Goal: Transaction & Acquisition: Purchase product/service

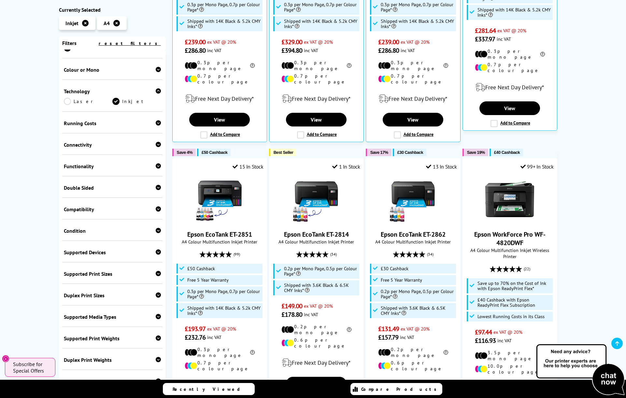
scroll to position [80, 0]
click at [158, 162] on div at bounding box center [158, 165] width 5 height 7
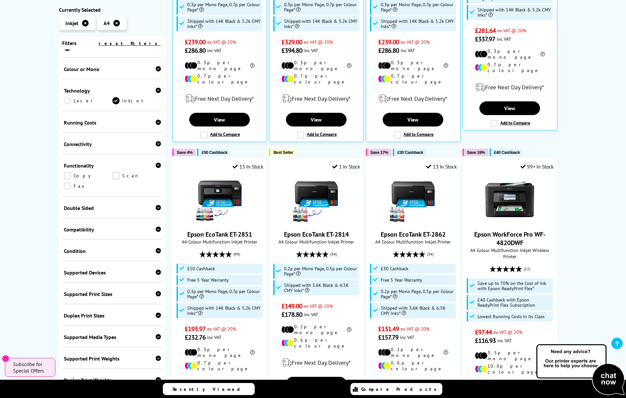
click at [116, 176] on link "Scan" at bounding box center [136, 175] width 49 height 7
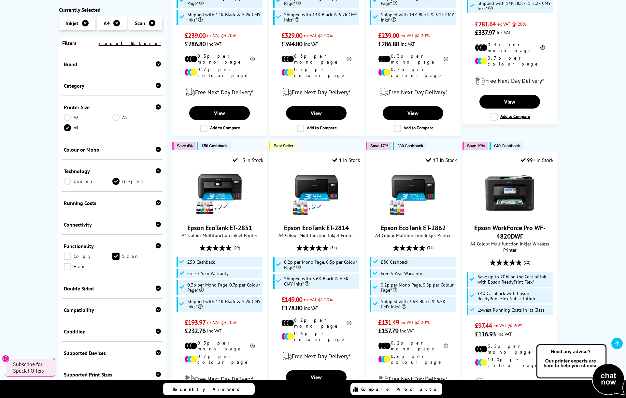
scroll to position [101, 0]
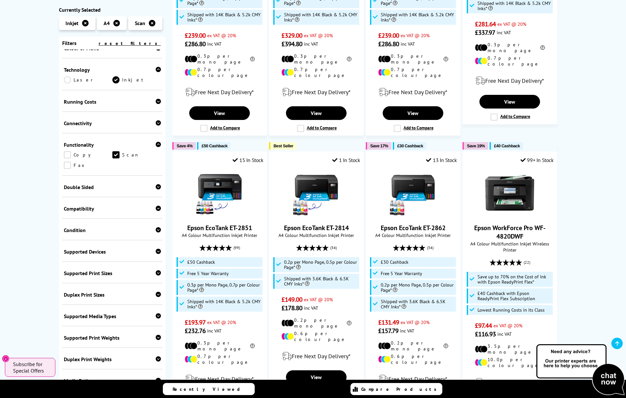
click at [66, 154] on link "Copy" at bounding box center [88, 154] width 49 height 7
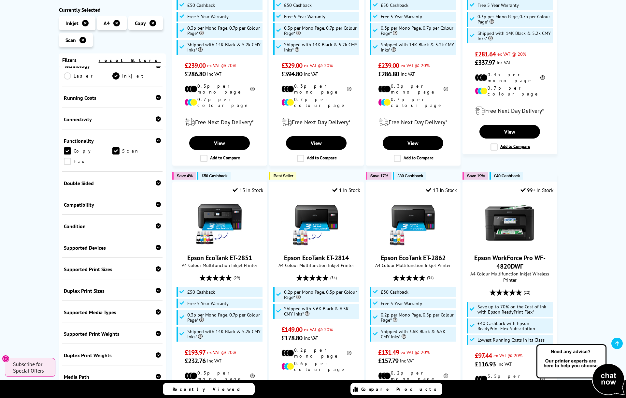
scroll to position [250, 0]
click at [157, 118] on icon at bounding box center [158, 118] width 5 height 5
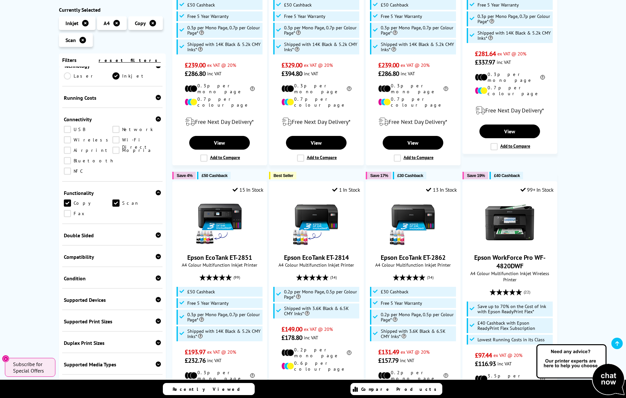
click at [68, 129] on link "USB" at bounding box center [88, 129] width 49 height 7
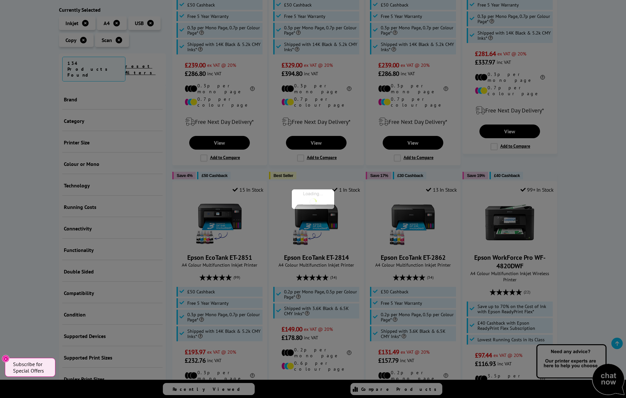
scroll to position [144, 0]
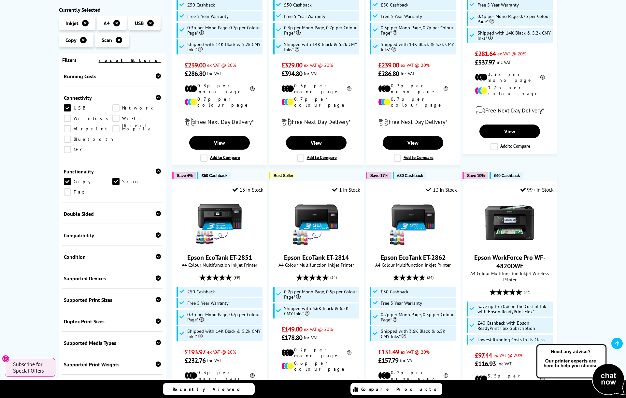
click at [68, 117] on link "Wireless" at bounding box center [88, 118] width 49 height 7
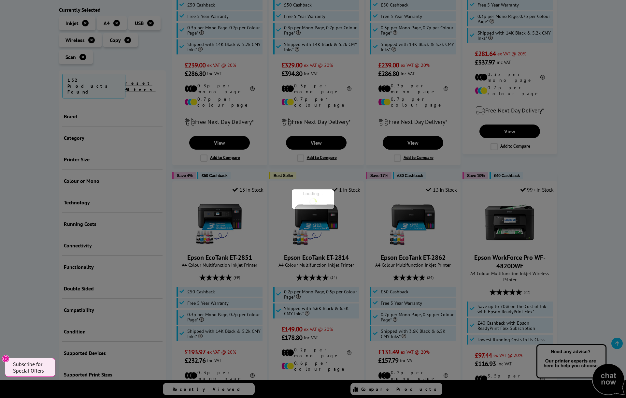
scroll to position [144, 0]
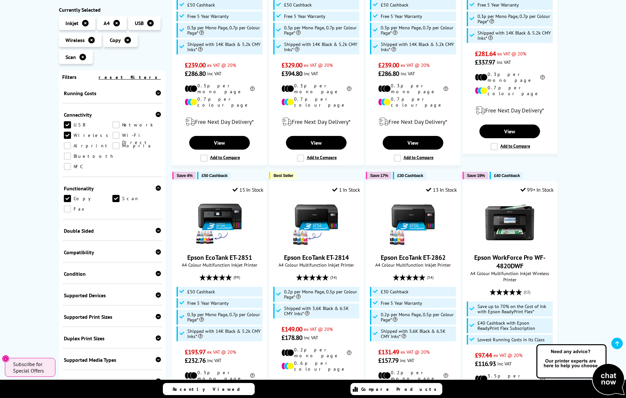
click at [68, 143] on link "Airprint" at bounding box center [88, 145] width 49 height 7
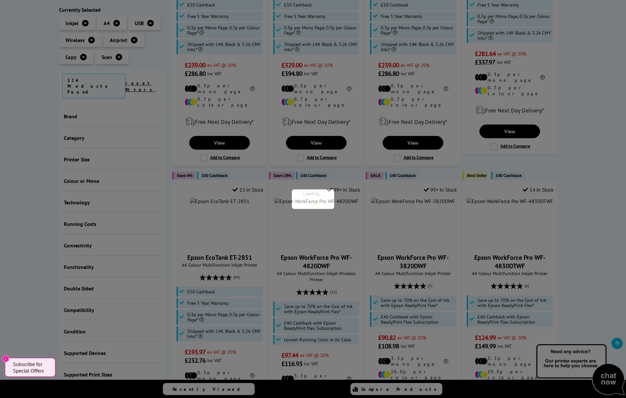
scroll to position [144, 0]
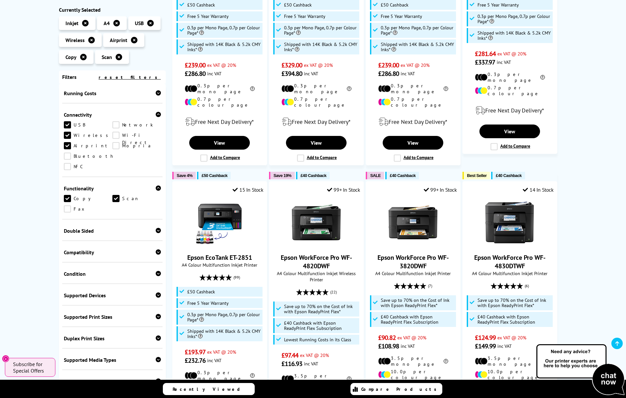
click at [115, 124] on link "Network" at bounding box center [136, 124] width 49 height 7
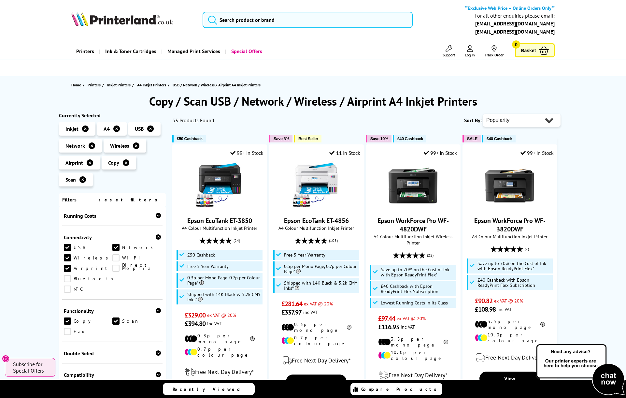
click at [546, 119] on select "Popularity Rating Price - Low to High Price - High to Low Running Costs - Low t…" at bounding box center [521, 120] width 77 height 13
select select "Price Ascending"
click at [483, 114] on select "Popularity Rating Price - Low to High Price - High to Low Running Costs - Low t…" at bounding box center [521, 120] width 77 height 13
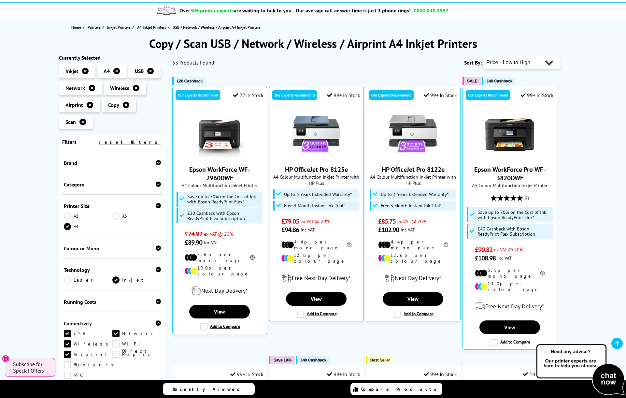
scroll to position [69, 0]
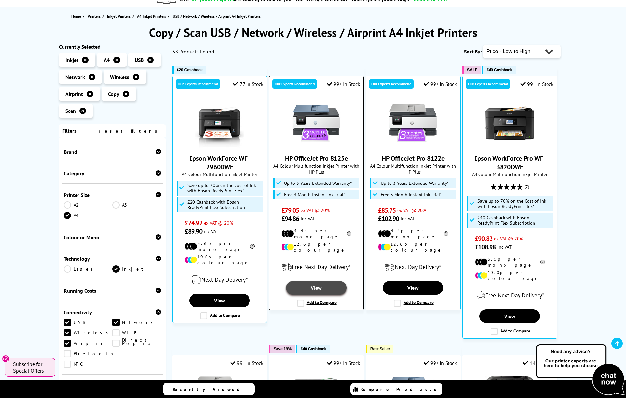
click at [312, 281] on link "View" at bounding box center [316, 288] width 61 height 14
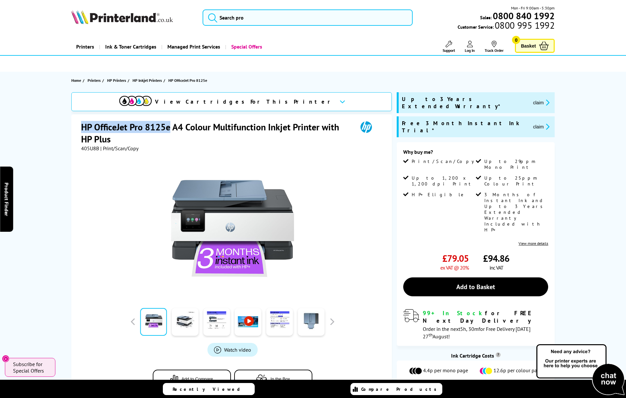
drag, startPoint x: 170, startPoint y: 127, endPoint x: 81, endPoint y: 126, distance: 88.9
click at [81, 126] on h1 "HP OfficeJet Pro 8125e A4 Colour Multifunction Inkjet Printer with HP Plus" at bounding box center [216, 133] width 270 height 24
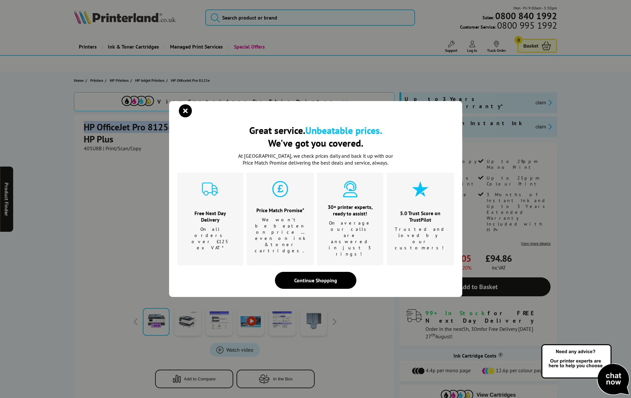
click at [184, 117] on icon "close modal" at bounding box center [185, 110] width 13 height 13
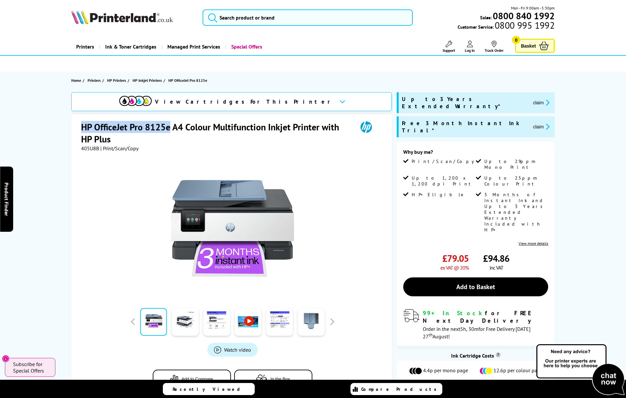
copy h1 "HP OfficeJet Pro 8125e"
